Goal: Browse casually: Explore the website without a specific task or goal

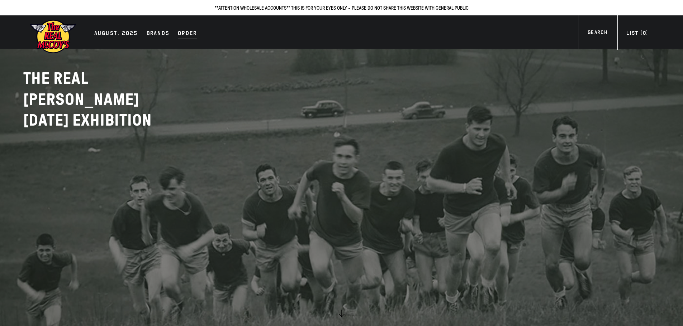
click at [186, 34] on div "Order" at bounding box center [187, 34] width 19 height 10
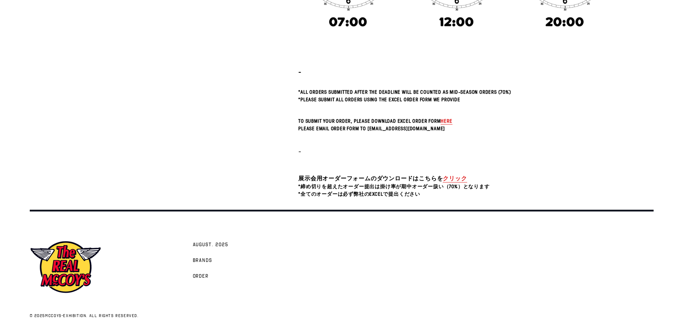
scroll to position [251, 0]
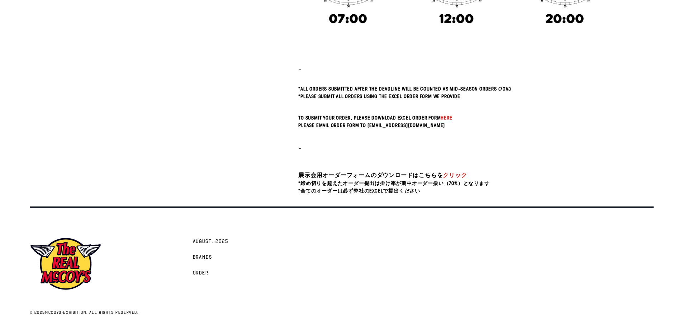
click at [447, 117] on span "here" at bounding box center [445, 117] width 11 height 7
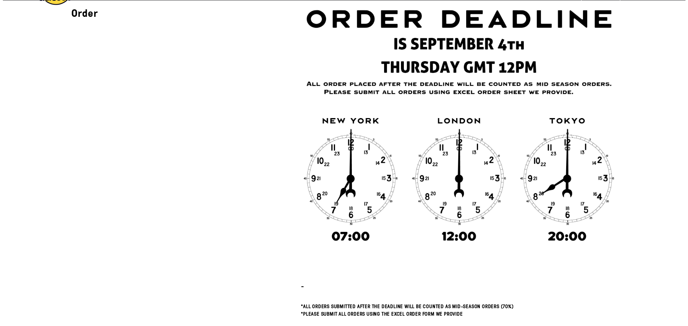
scroll to position [0, 0]
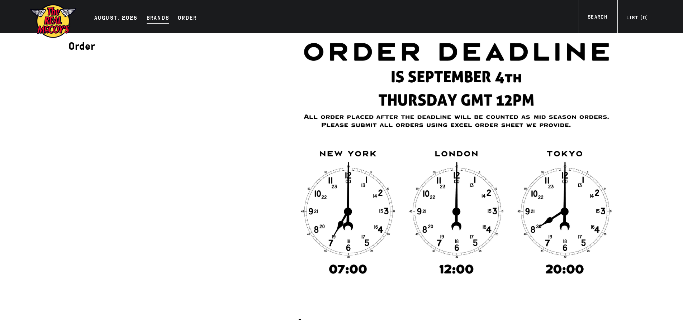
click at [155, 16] on div "Brands" at bounding box center [158, 19] width 23 height 10
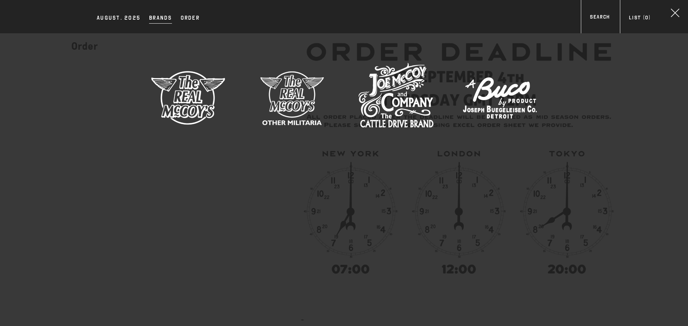
click at [188, 94] on img at bounding box center [187, 97] width 75 height 75
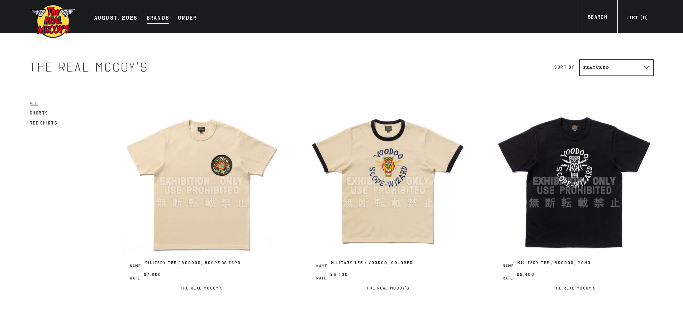
click at [162, 15] on div "Brands" at bounding box center [158, 19] width 23 height 10
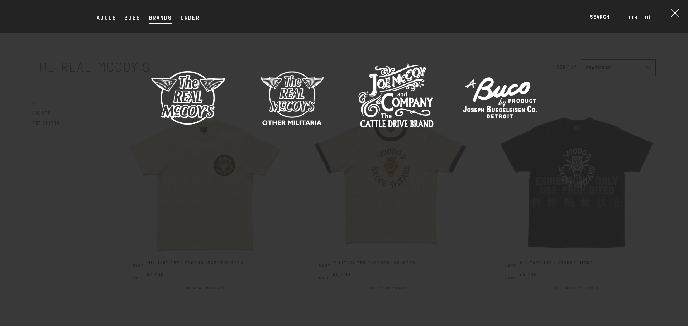
click at [413, 95] on img at bounding box center [395, 97] width 75 height 75
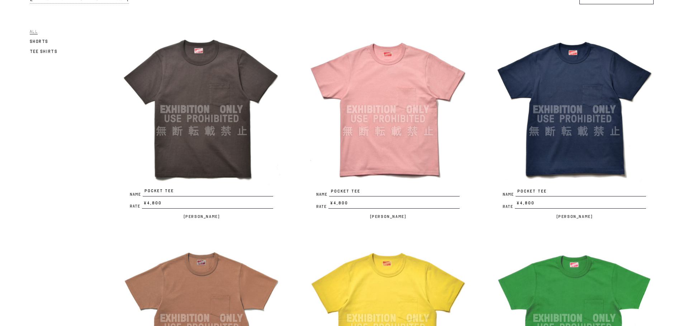
scroll to position [36, 0]
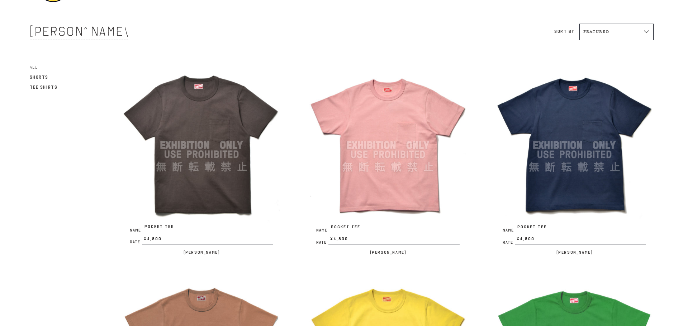
click at [556, 134] on img at bounding box center [574, 146] width 158 height 158
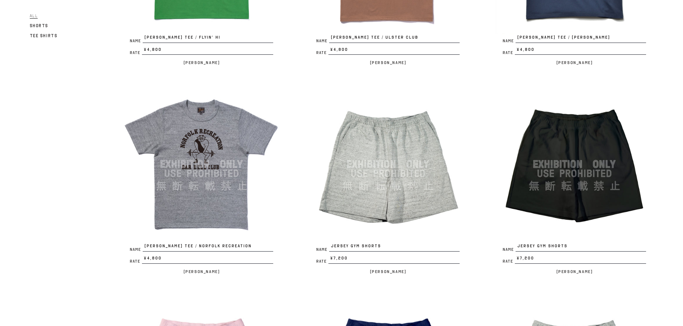
scroll to position [1074, 0]
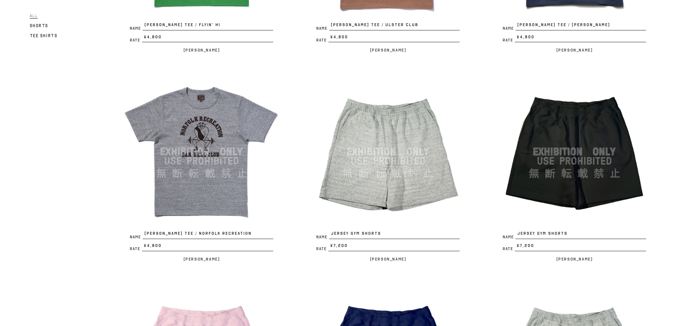
click at [214, 193] on img at bounding box center [202, 152] width 158 height 158
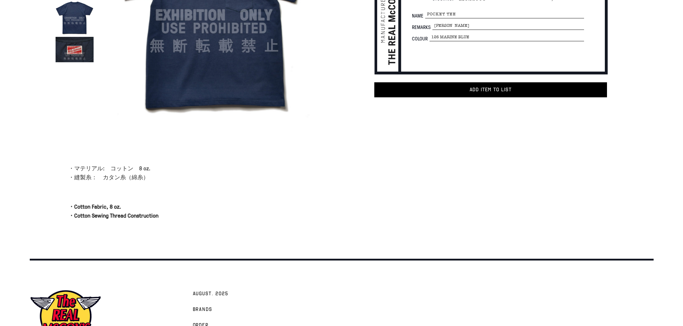
scroll to position [72, 0]
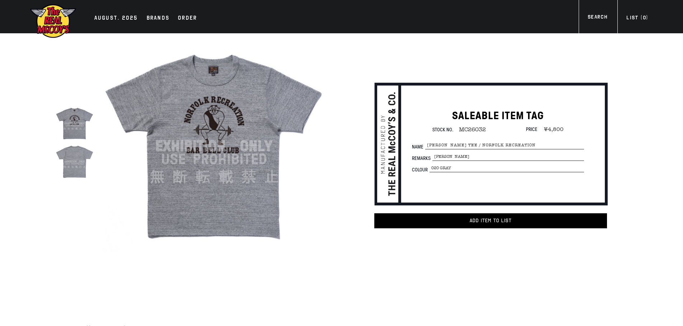
click at [273, 152] on img at bounding box center [213, 146] width 223 height 223
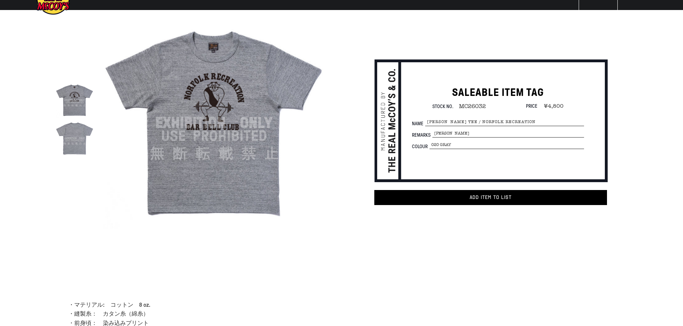
scroll to position [36, 0]
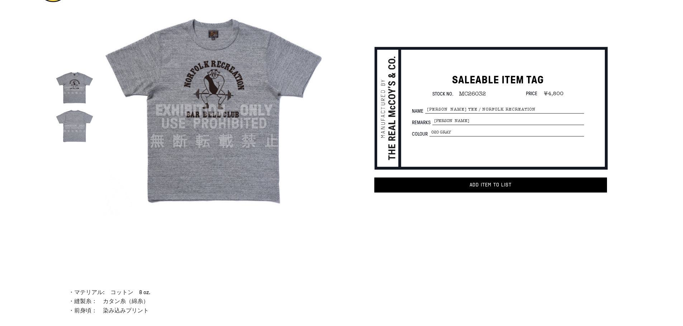
click at [288, 149] on img at bounding box center [213, 110] width 223 height 223
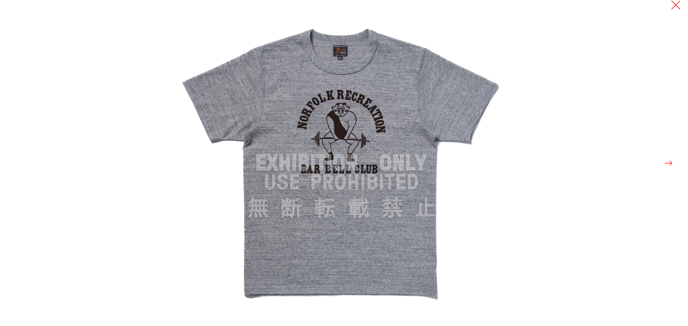
click at [676, 5] on button at bounding box center [676, 5] width 10 height 10
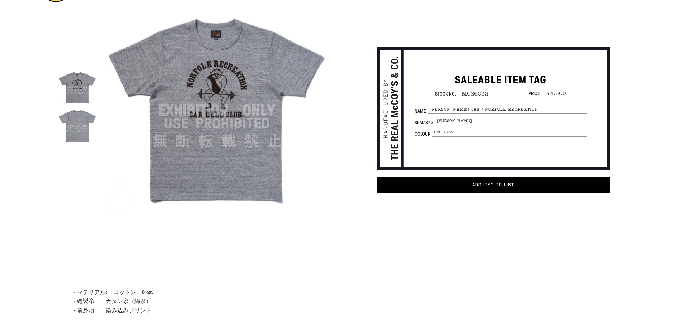
scroll to position [0, 0]
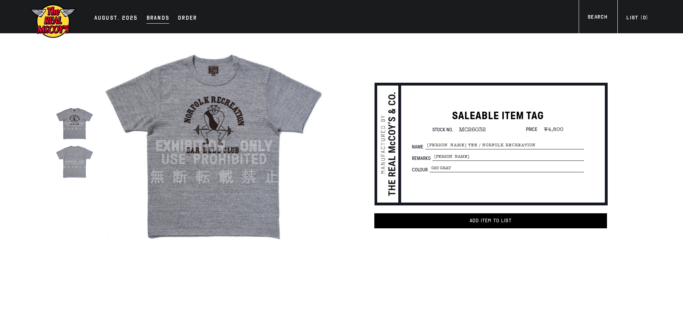
click at [164, 19] on div "Brands" at bounding box center [158, 19] width 23 height 10
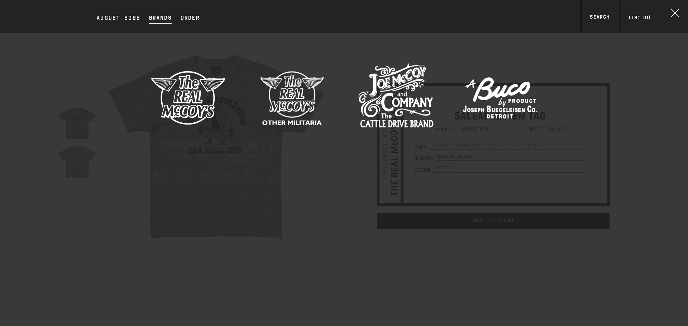
click at [496, 106] on img at bounding box center [499, 97] width 75 height 75
click at [326, 98] on img at bounding box center [291, 97] width 75 height 75
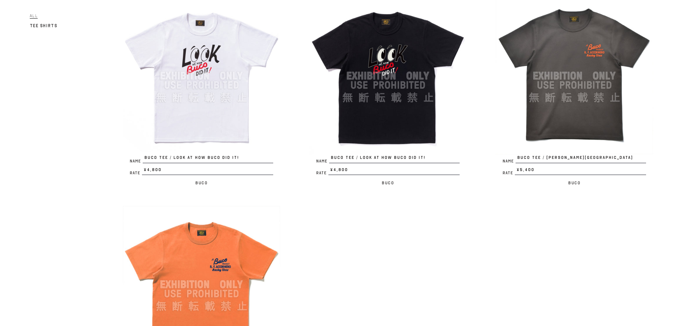
scroll to position [901, 0]
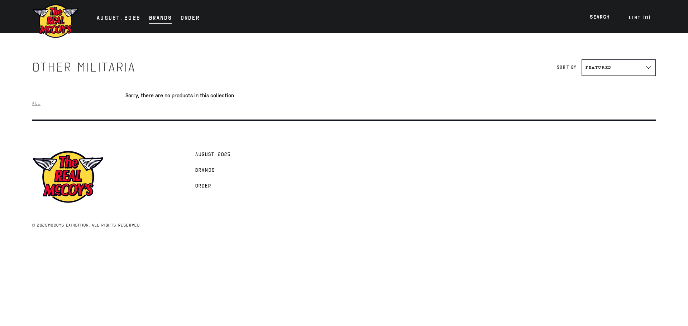
click at [166, 18] on div "Brands" at bounding box center [160, 19] width 23 height 10
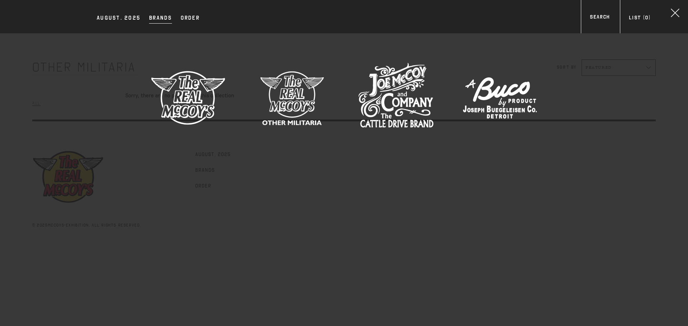
click at [393, 106] on img at bounding box center [395, 97] width 75 height 75
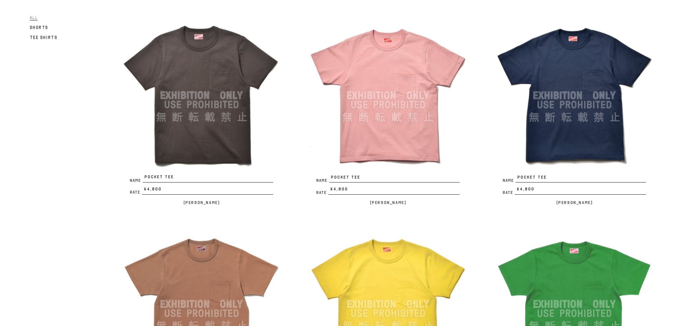
scroll to position [107, 0]
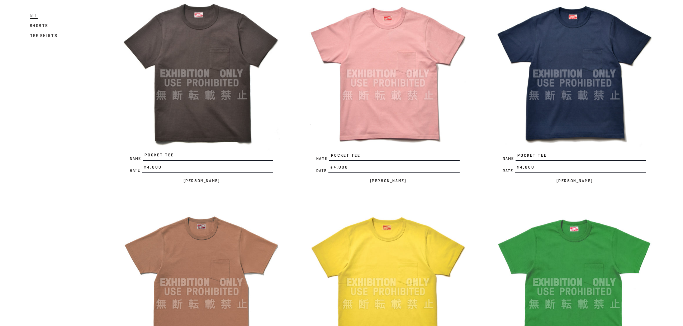
click at [364, 88] on img at bounding box center [388, 74] width 158 height 158
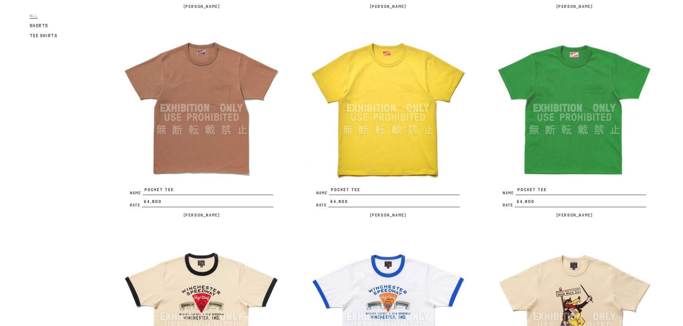
scroll to position [322, 0]
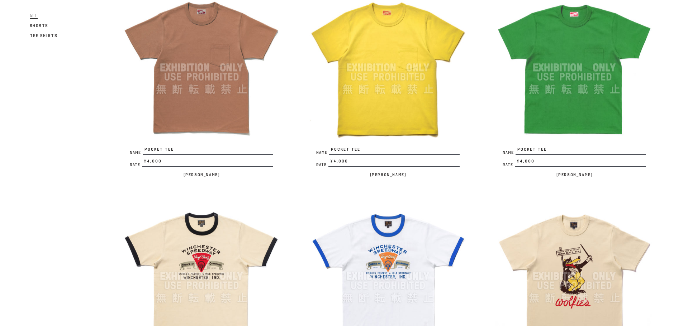
click at [216, 77] on img at bounding box center [202, 68] width 158 height 158
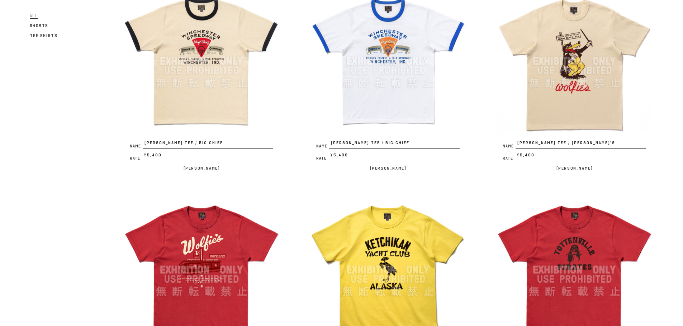
scroll to position [537, 0]
click at [575, 75] on img at bounding box center [574, 62] width 158 height 158
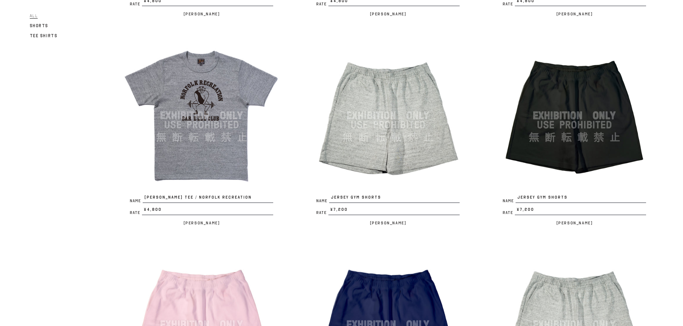
scroll to position [1111, 0]
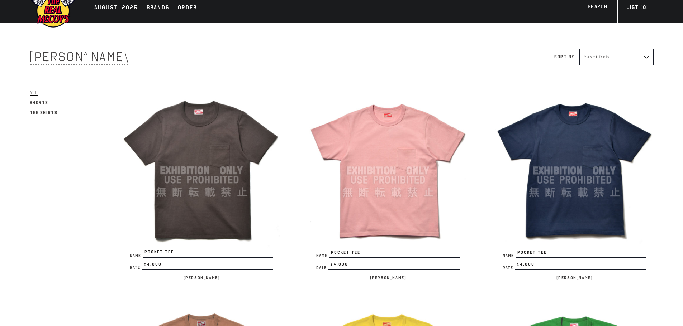
scroll to position [0, 0]
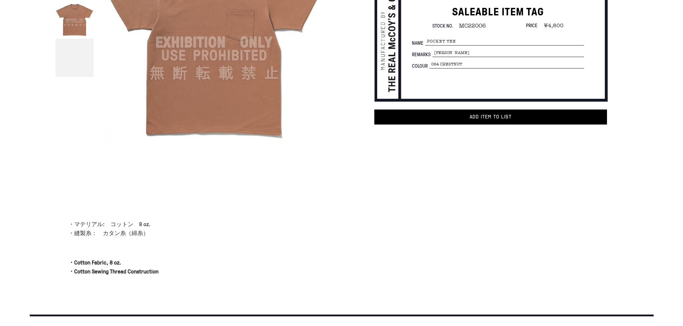
scroll to position [107, 0]
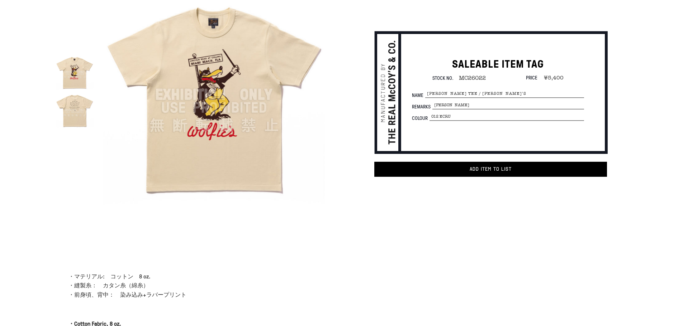
scroll to position [72, 0]
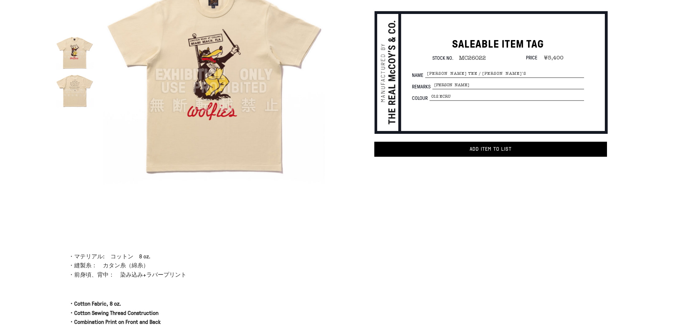
click at [71, 100] on img at bounding box center [75, 90] width 38 height 38
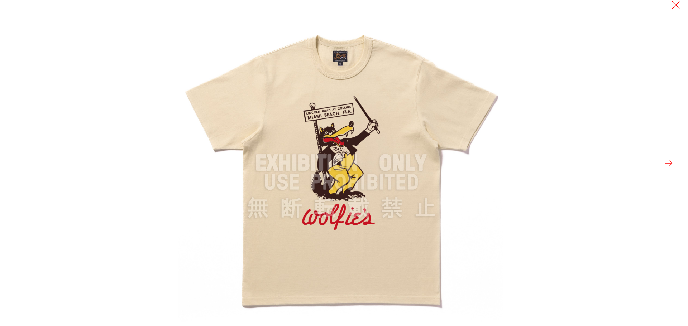
click at [426, 154] on img at bounding box center [341, 163] width 326 height 326
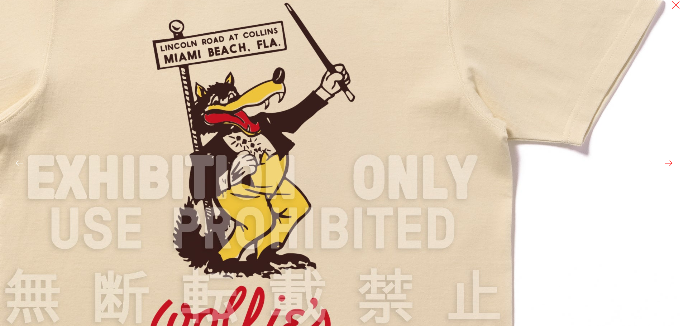
click at [672, 169] on img at bounding box center [253, 179] width 860 height 860
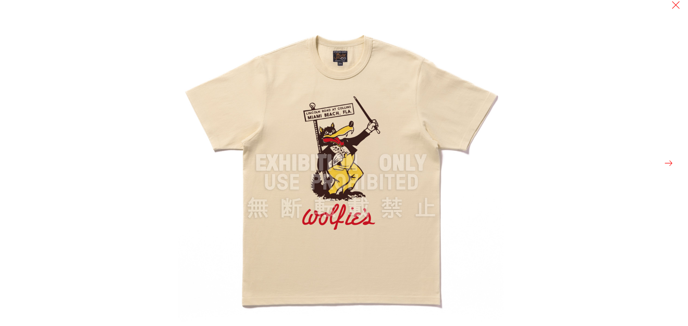
click at [670, 161] on button at bounding box center [669, 163] width 10 height 10
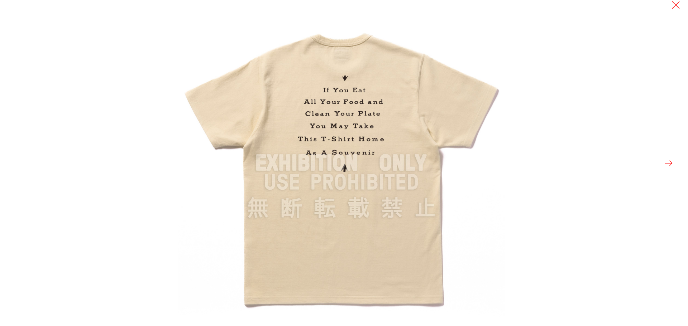
click at [625, 162] on div at bounding box center [522, 163] width 688 height 326
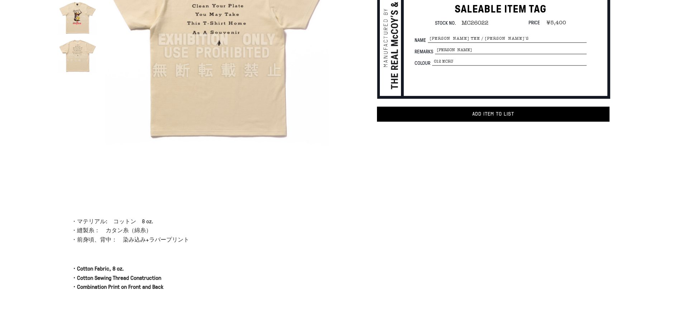
scroll to position [107, 0]
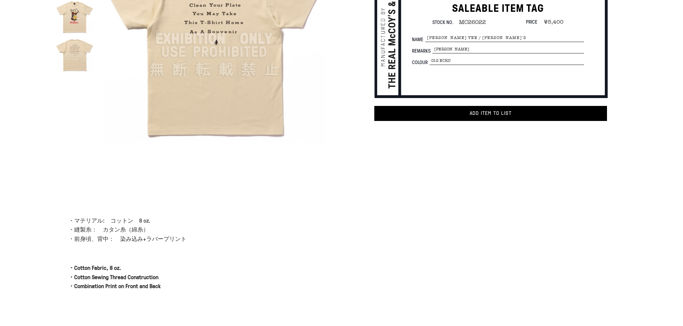
click at [272, 3] on img at bounding box center [213, 39] width 223 height 223
